Goal: Information Seeking & Learning: Learn about a topic

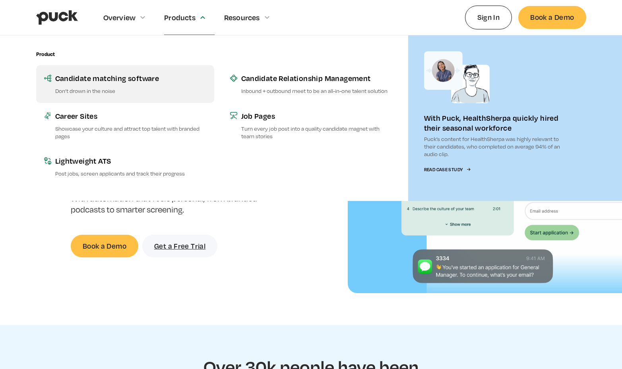
click at [110, 88] on p "Don’t drown in the noise" at bounding box center [130, 91] width 151 height 8
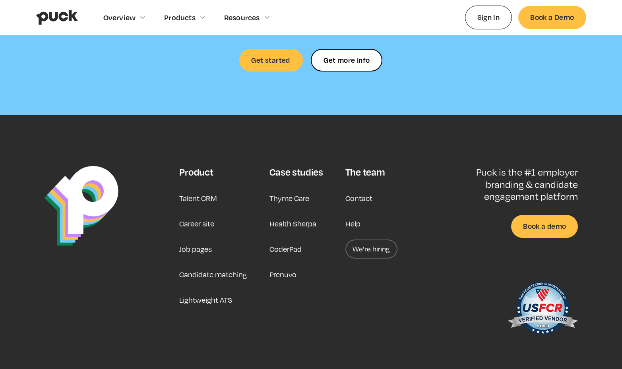
scroll to position [2247, 0]
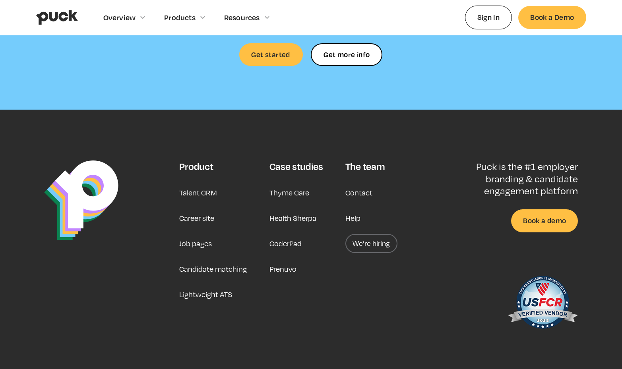
click at [205, 209] on link "Career site" at bounding box center [196, 218] width 35 height 19
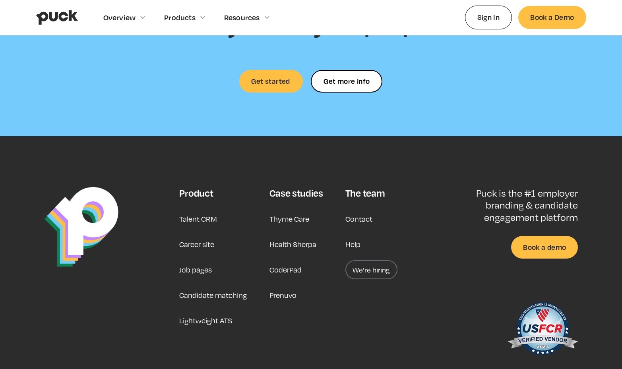
scroll to position [2385, 0]
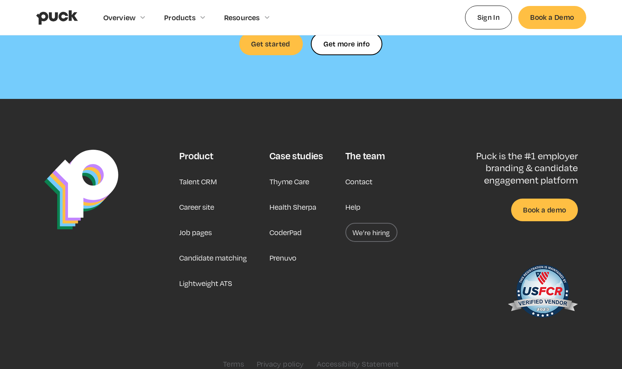
click at [207, 198] on link "Career site" at bounding box center [196, 207] width 35 height 19
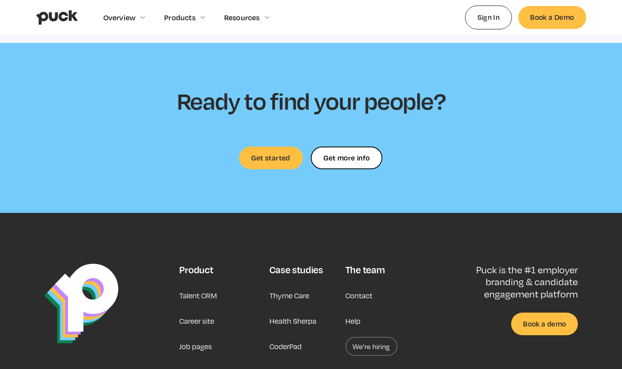
scroll to position [2385, 0]
